Goal: Transaction & Acquisition: Subscribe to service/newsletter

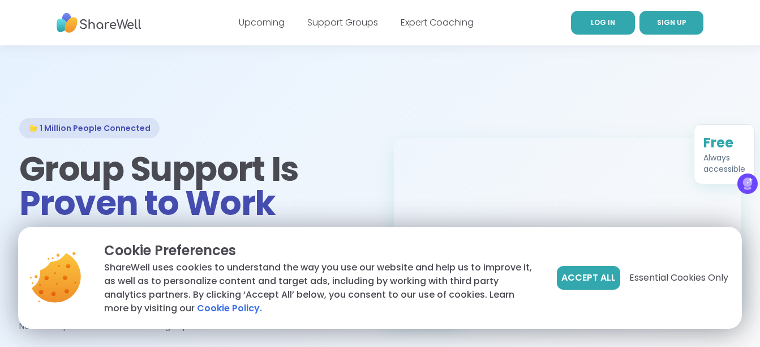
click at [594, 15] on link "LOG IN" at bounding box center [603, 23] width 64 height 24
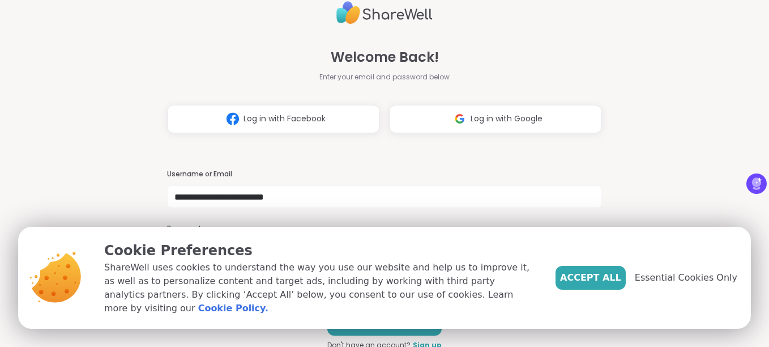
click at [604, 281] on span "Accept All" at bounding box center [590, 278] width 61 height 14
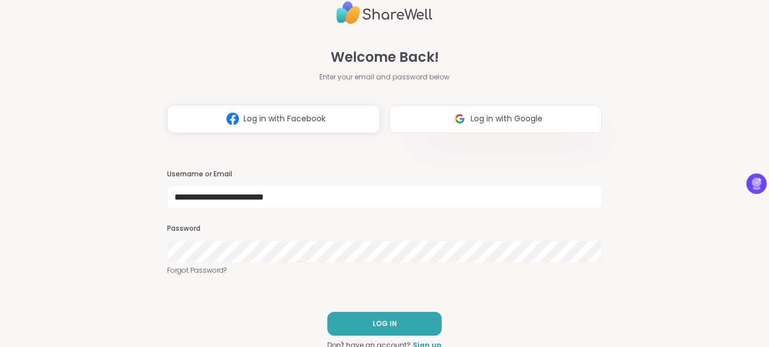
click at [471, 123] on span "Log in with Google" at bounding box center [507, 119] width 72 height 12
click at [233, 199] on input "**********" at bounding box center [384, 196] width 435 height 23
drag, startPoint x: 315, startPoint y: 201, endPoint x: 143, endPoint y: 170, distance: 175.4
click at [122, 169] on div "**********" at bounding box center [384, 173] width 769 height 347
click at [388, 318] on button "LOG IN" at bounding box center [384, 323] width 114 height 24
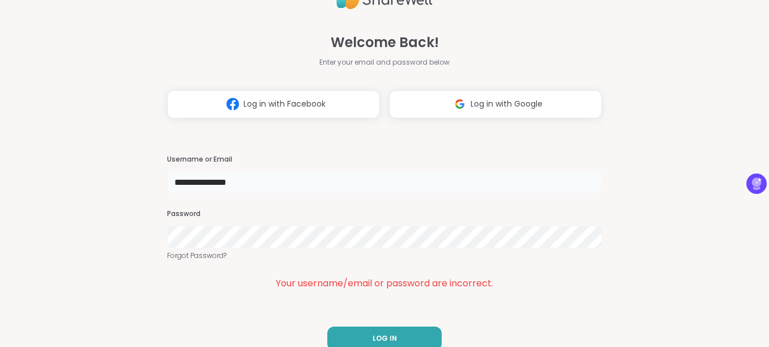
type input "**********"
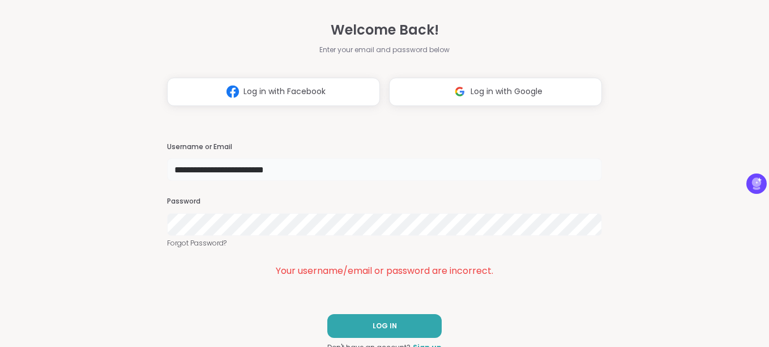
scroll to position [18, 0]
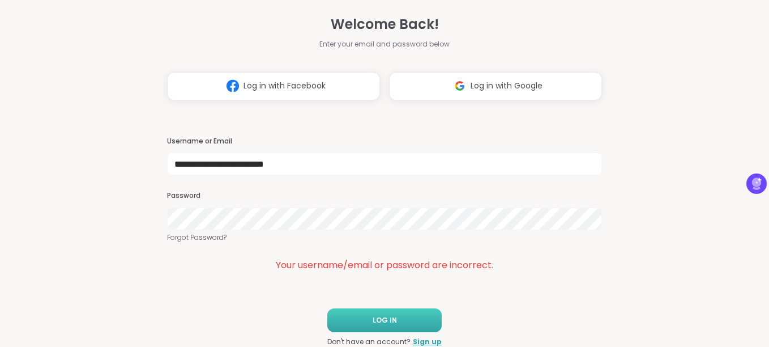
click at [377, 317] on span "LOG IN" at bounding box center [385, 320] width 24 height 10
click at [373, 317] on span "LOG IN" at bounding box center [385, 320] width 24 height 10
click at [263, 86] on span "Log in with Facebook" at bounding box center [284, 86] width 82 height 12
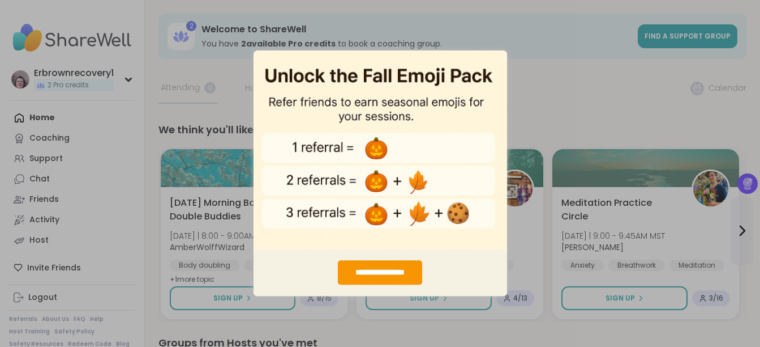
click at [553, 74] on div "**********" at bounding box center [380, 173] width 760 height 347
click at [370, 267] on div "**********" at bounding box center [380, 272] width 84 height 24
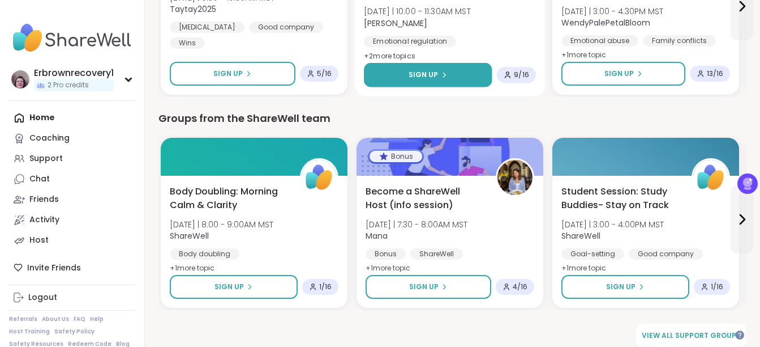
scroll to position [1088, 0]
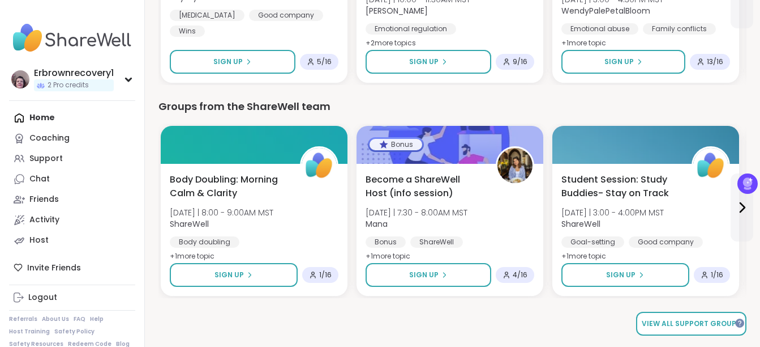
click at [711, 321] on span "View all support groups" at bounding box center [691, 323] width 99 height 10
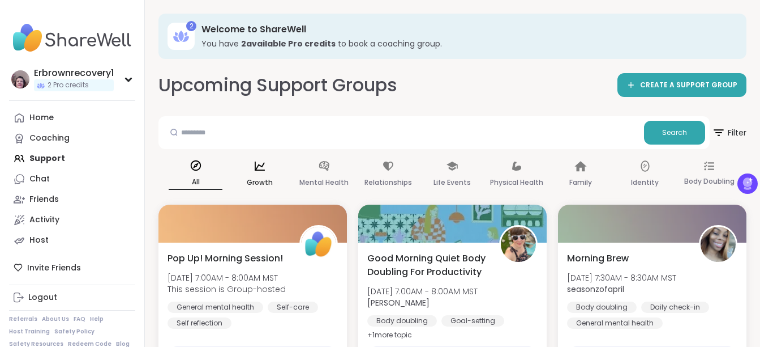
click at [260, 169] on icon at bounding box center [260, 166] width 12 height 12
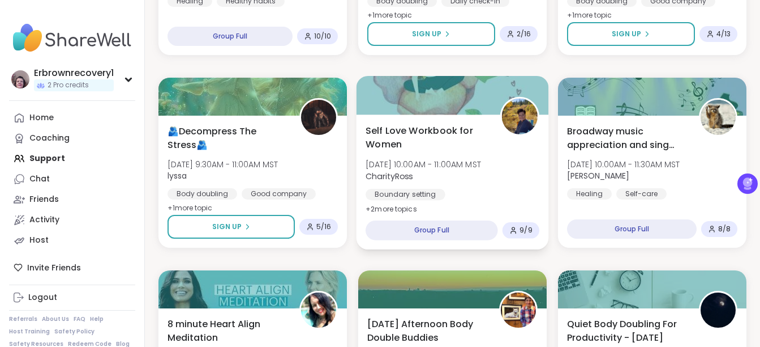
scroll to position [736, 0]
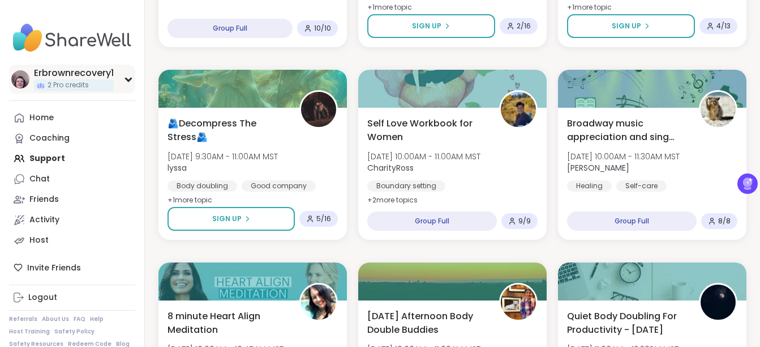
click at [63, 76] on div "Erbrownrecovery1" at bounding box center [74, 73] width 80 height 12
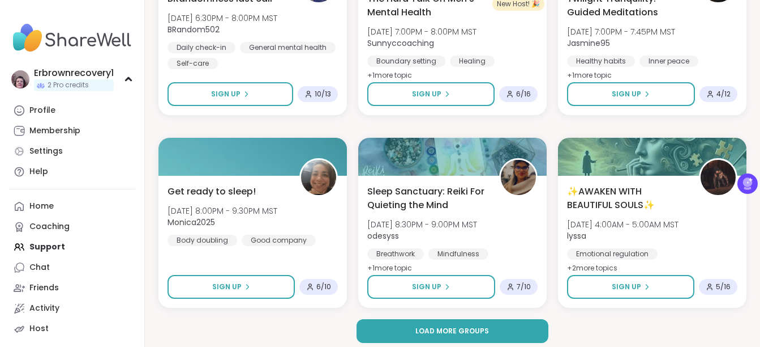
scroll to position [2216, 0]
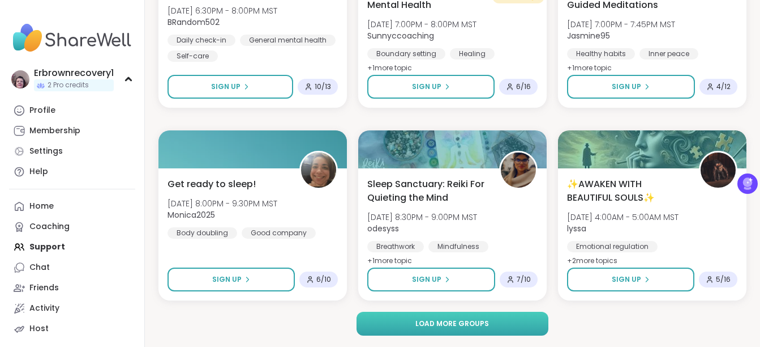
click at [464, 326] on span "Load more groups" at bounding box center [453, 323] width 74 height 10
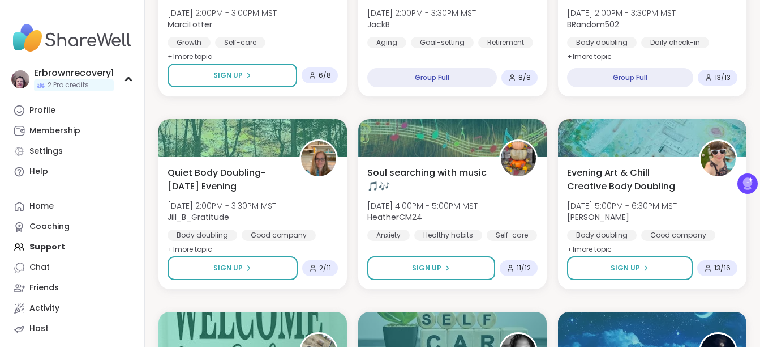
scroll to position [1480, 0]
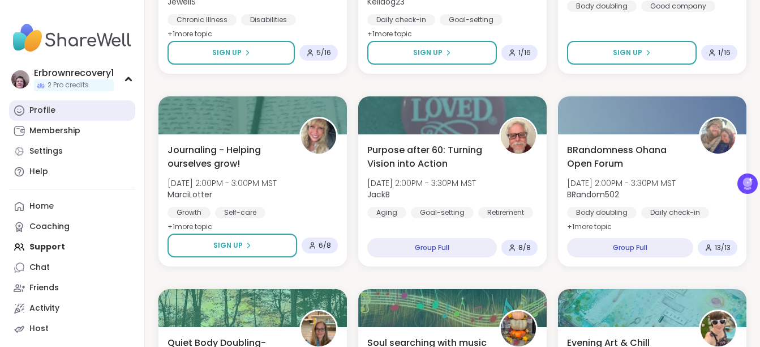
click at [39, 111] on div "Profile" at bounding box center [42, 110] width 26 height 11
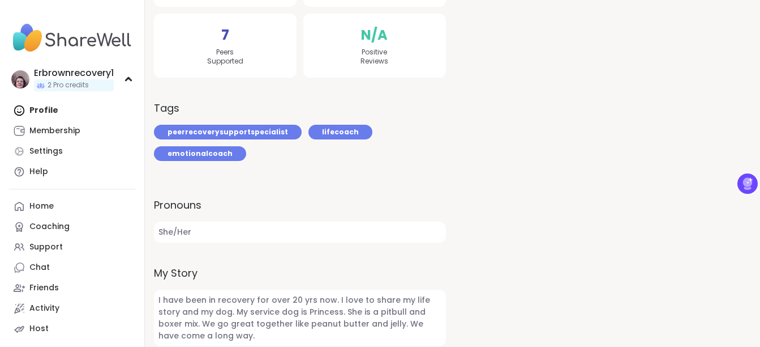
scroll to position [340, 0]
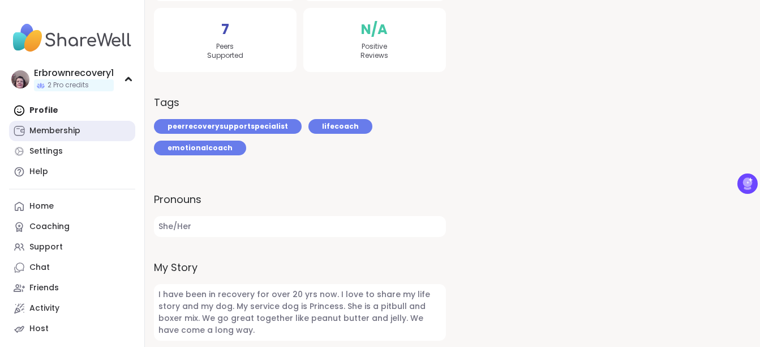
click at [57, 130] on div "Membership" at bounding box center [54, 130] width 51 height 11
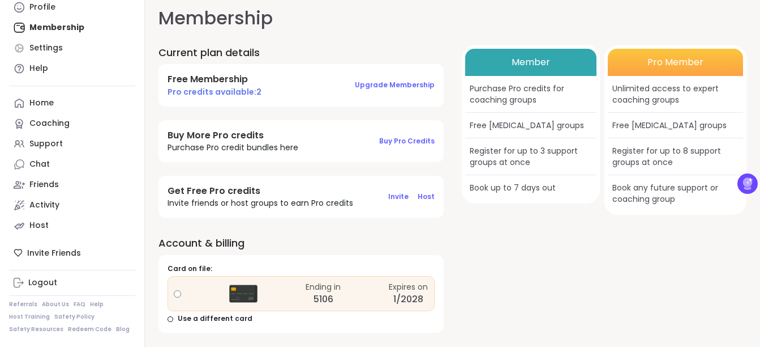
scroll to position [11, 0]
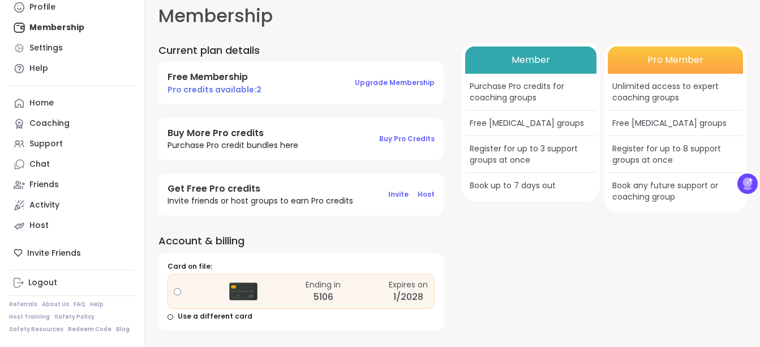
drag, startPoint x: 686, startPoint y: 70, endPoint x: 671, endPoint y: 62, distance: 17.0
click at [686, 69] on div "Pro Member" at bounding box center [675, 59] width 135 height 27
drag, startPoint x: 663, startPoint y: 59, endPoint x: 642, endPoint y: 59, distance: 20.4
click at [660, 59] on div "Pro Member" at bounding box center [675, 59] width 135 height 27
drag, startPoint x: 552, startPoint y: 61, endPoint x: 545, endPoint y: 61, distance: 6.8
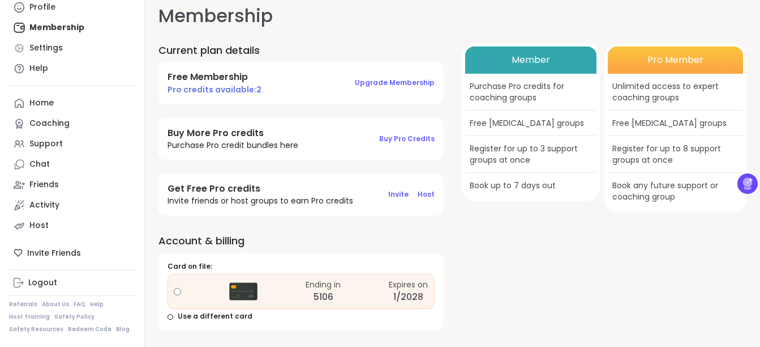
click at [550, 61] on div "Member" at bounding box center [531, 59] width 132 height 27
click at [396, 82] on span "Upgrade Membership" at bounding box center [395, 83] width 80 height 10
